Goal: Find specific page/section: Find specific page/section

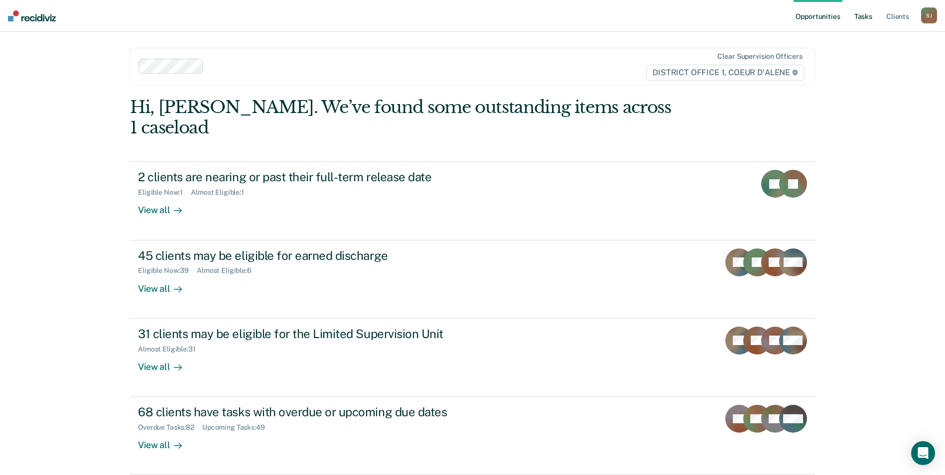
click at [856, 26] on link "Tasks" at bounding box center [863, 16] width 22 height 32
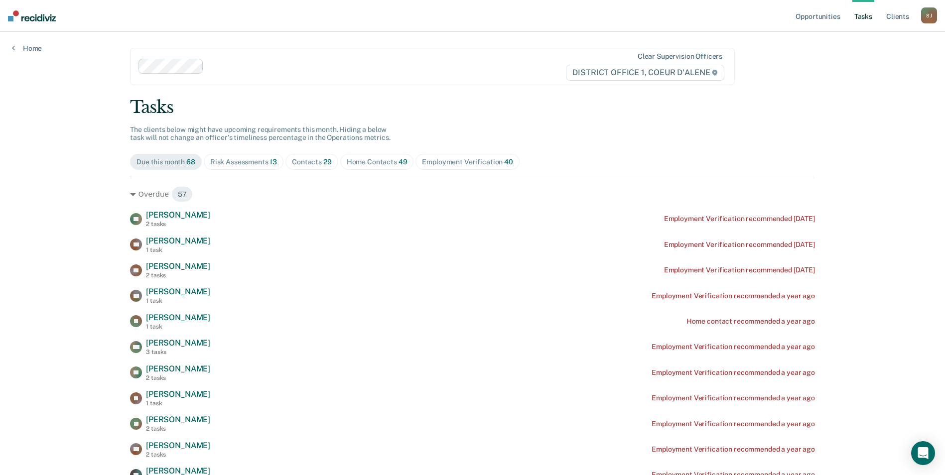
click at [323, 160] on span "29" at bounding box center [327, 162] width 8 height 8
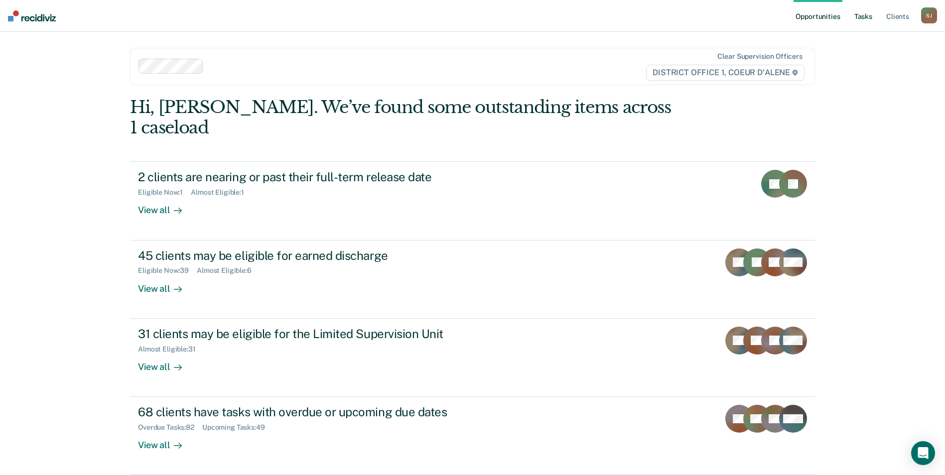
click at [856, 23] on link "Tasks" at bounding box center [863, 16] width 22 height 32
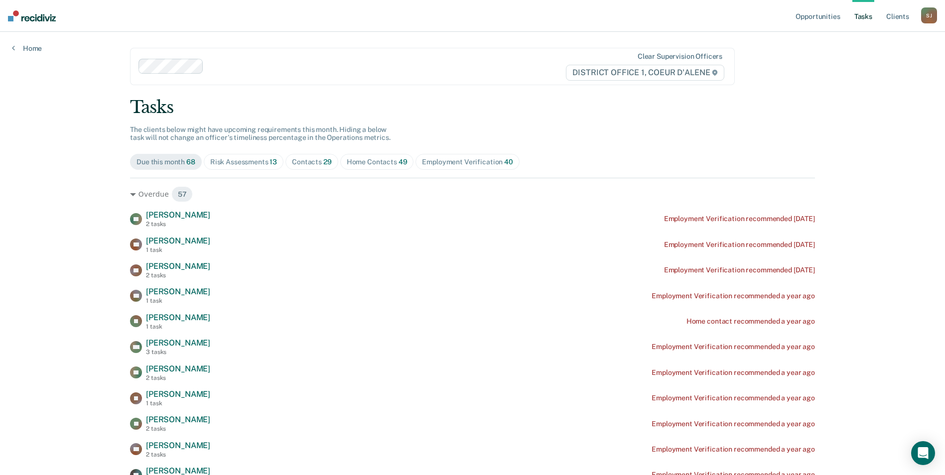
click at [321, 168] on span "Contacts 29" at bounding box center [311, 162] width 53 height 16
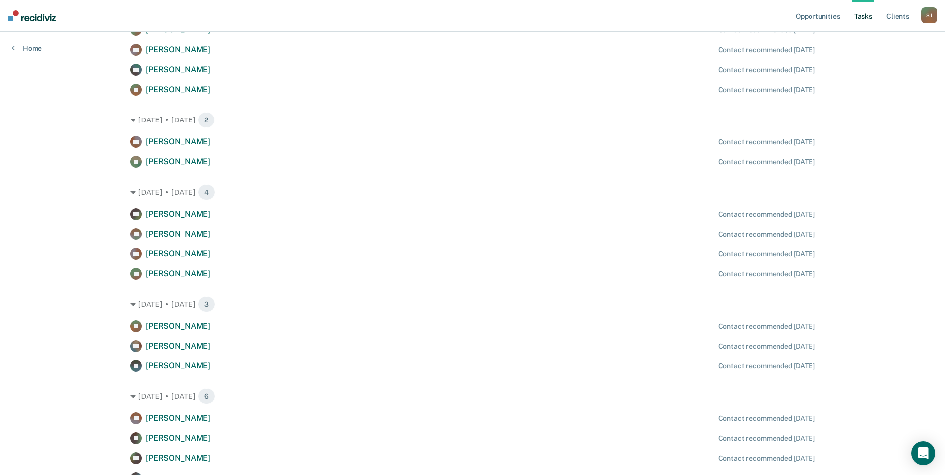
scroll to position [504, 0]
